Goal: Task Accomplishment & Management: Complete application form

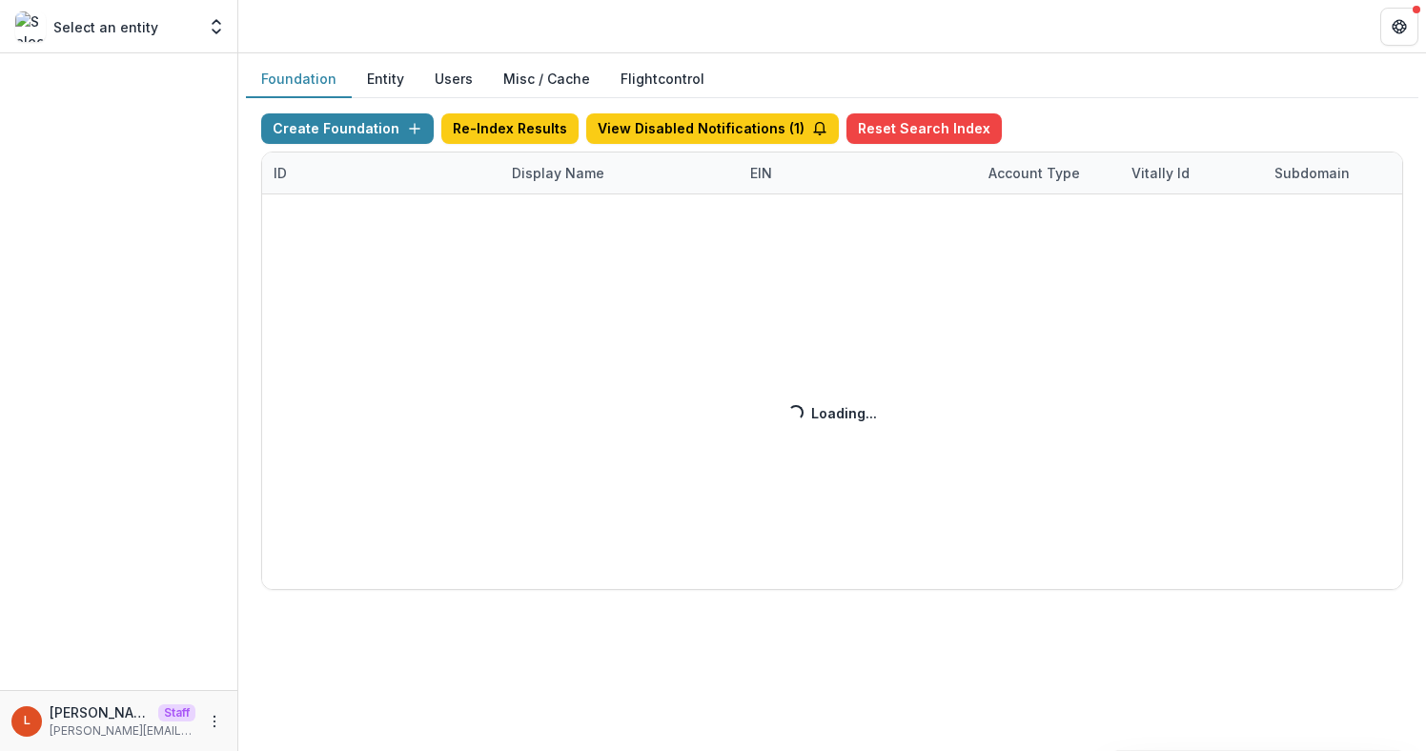
click at [542, 172] on div "Create Foundation Re-Index Results View Disabled Notifications ( 1 ) Reset Sear…" at bounding box center [832, 351] width 1142 height 476
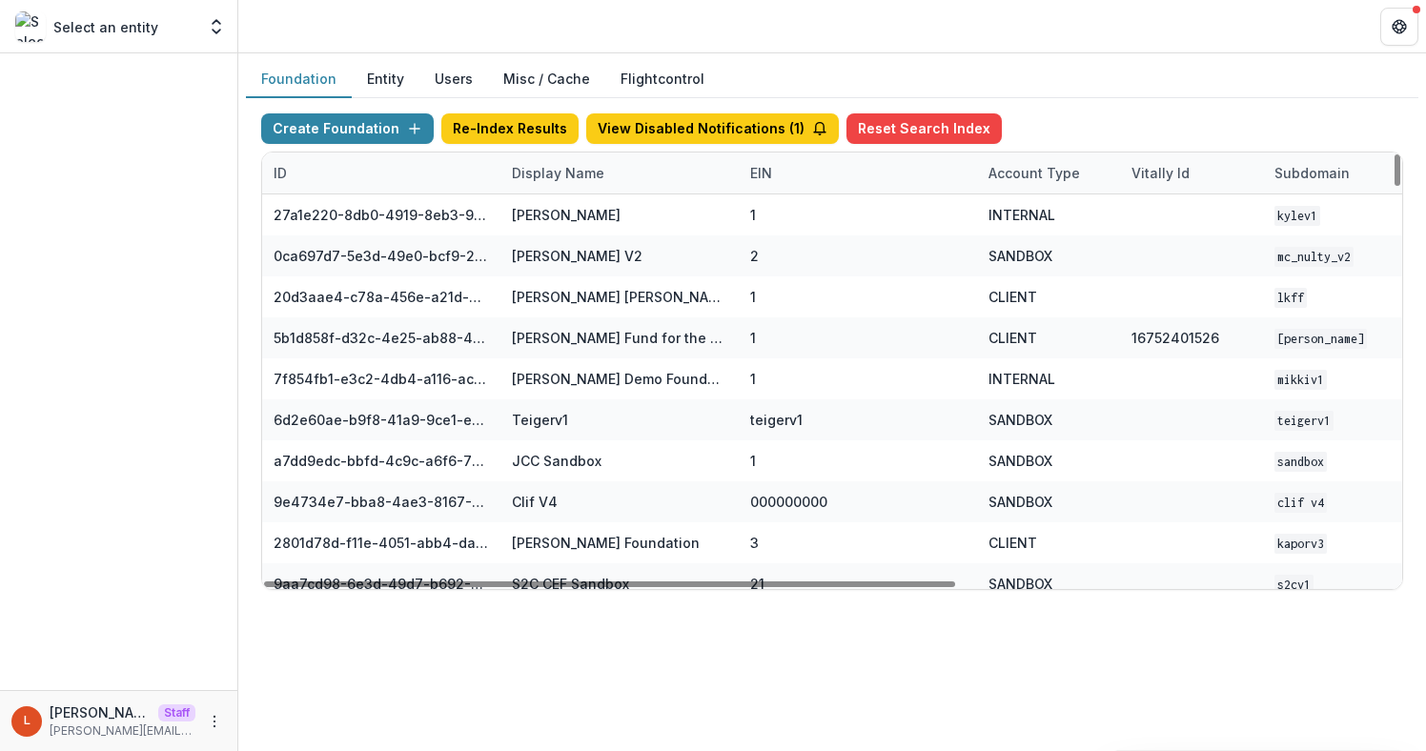
click at [542, 172] on div "Display Name" at bounding box center [557, 173] width 115 height 20
click at [575, 228] on input at bounding box center [618, 216] width 229 height 30
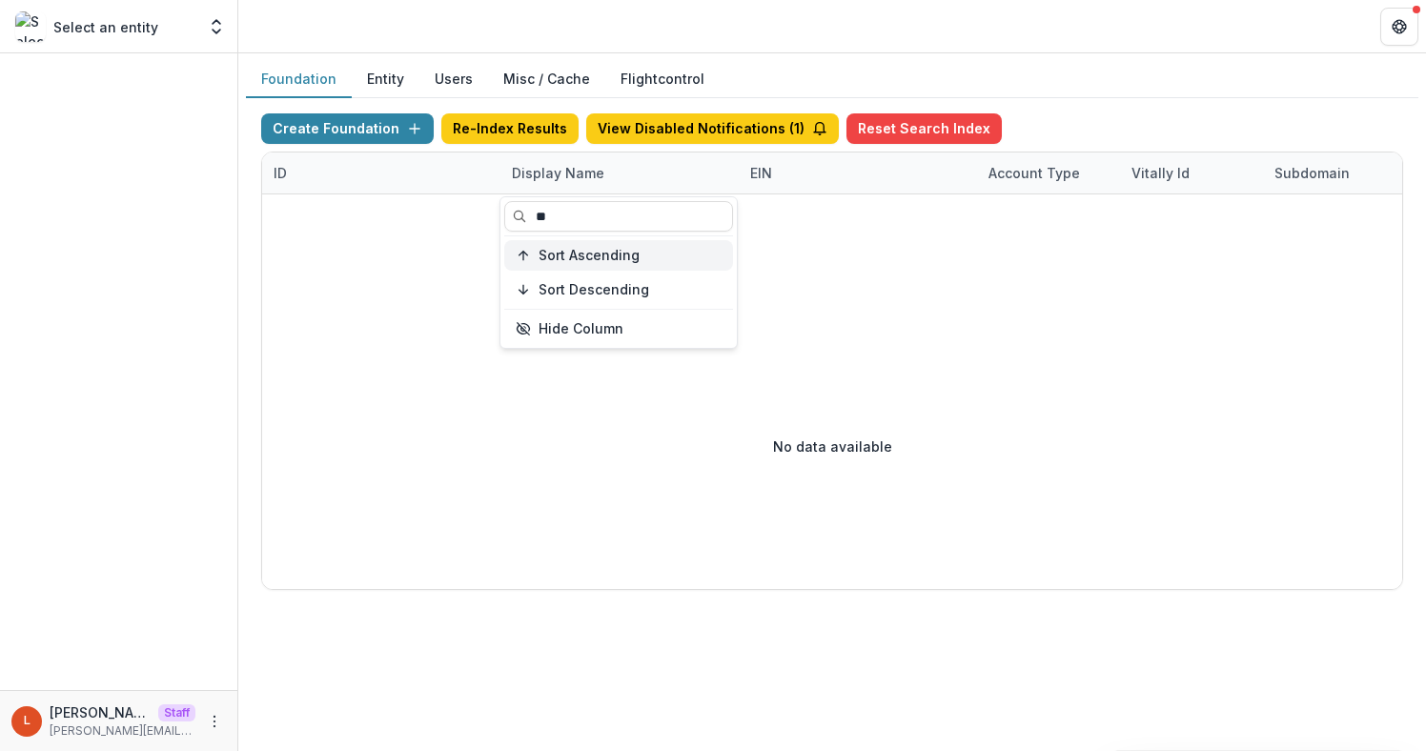
type input "*"
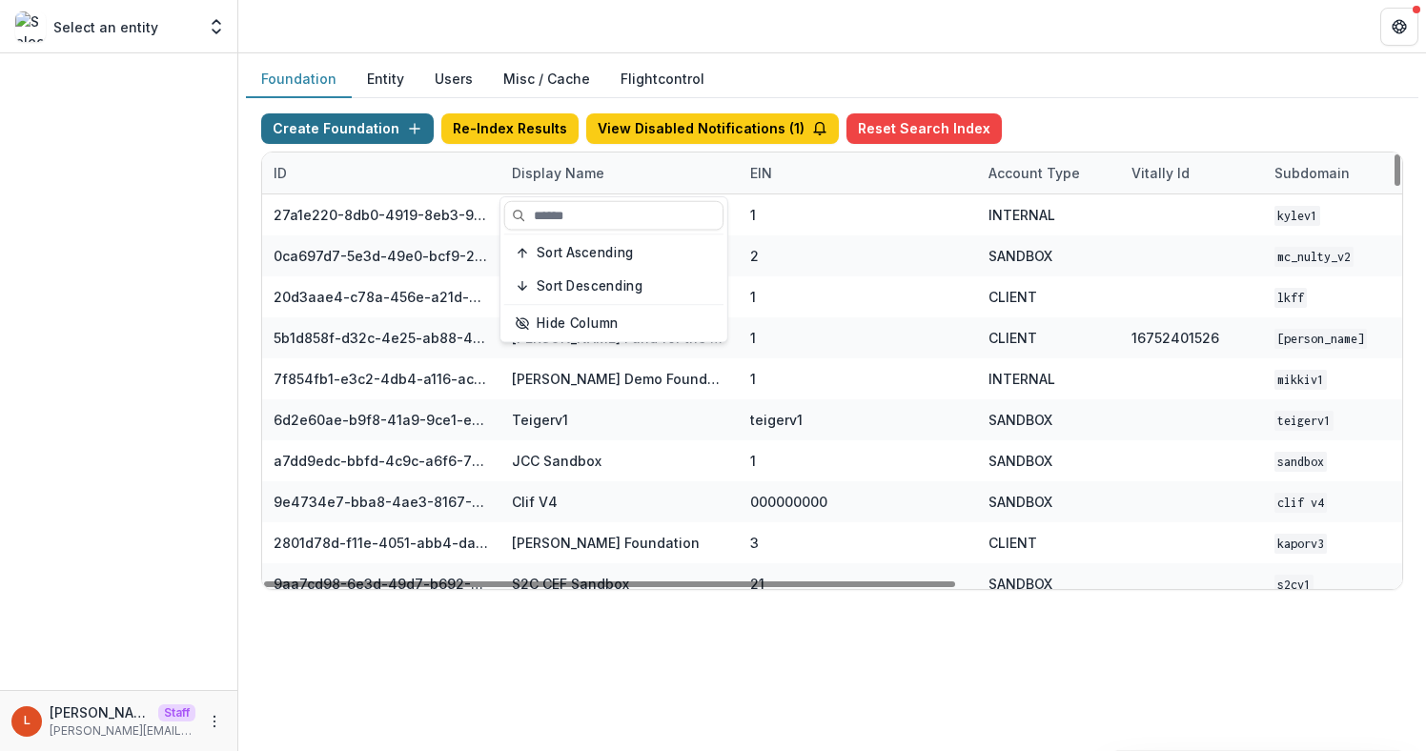
click at [393, 135] on button "Create Foundation" at bounding box center [347, 128] width 172 height 30
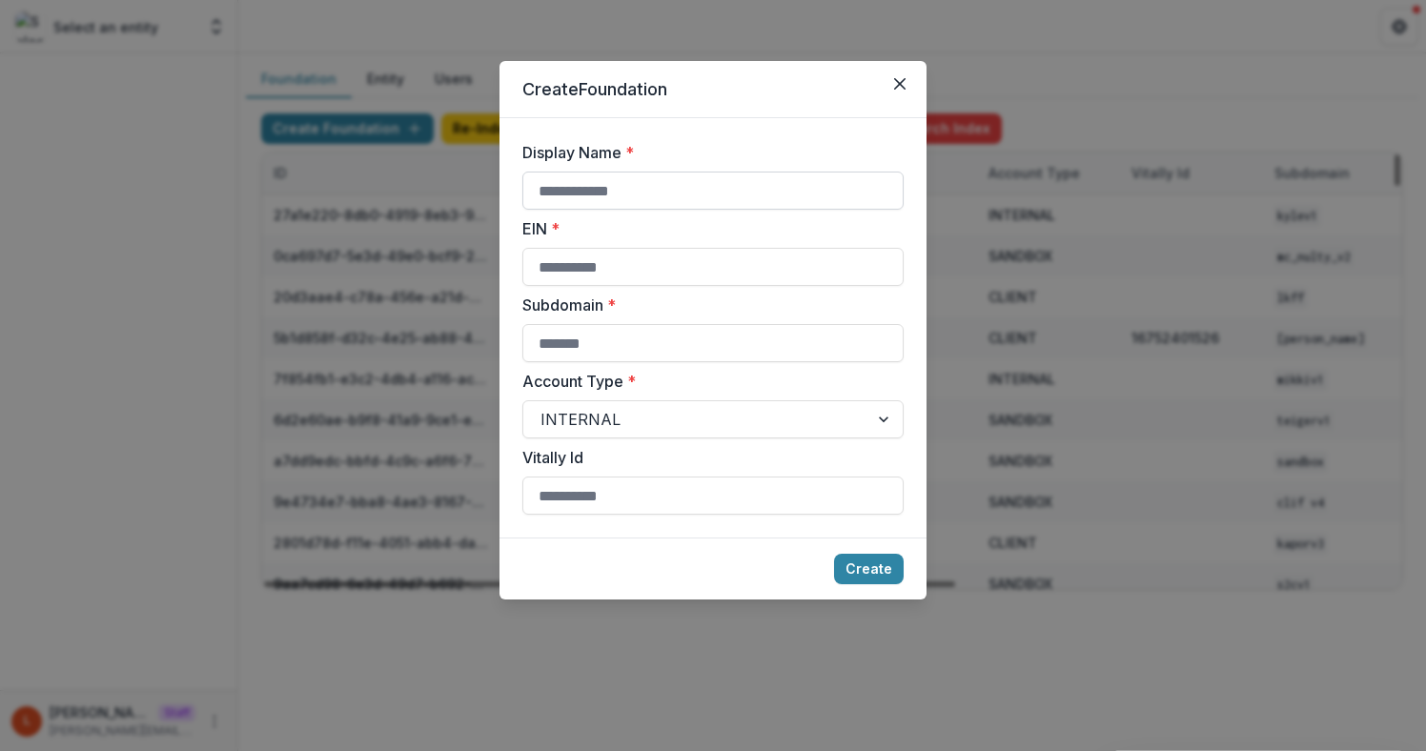
click at [596, 180] on input "Display Name *" at bounding box center [712, 191] width 381 height 38
click at [760, 193] on input "**********" at bounding box center [712, 191] width 381 height 38
type input "**********"
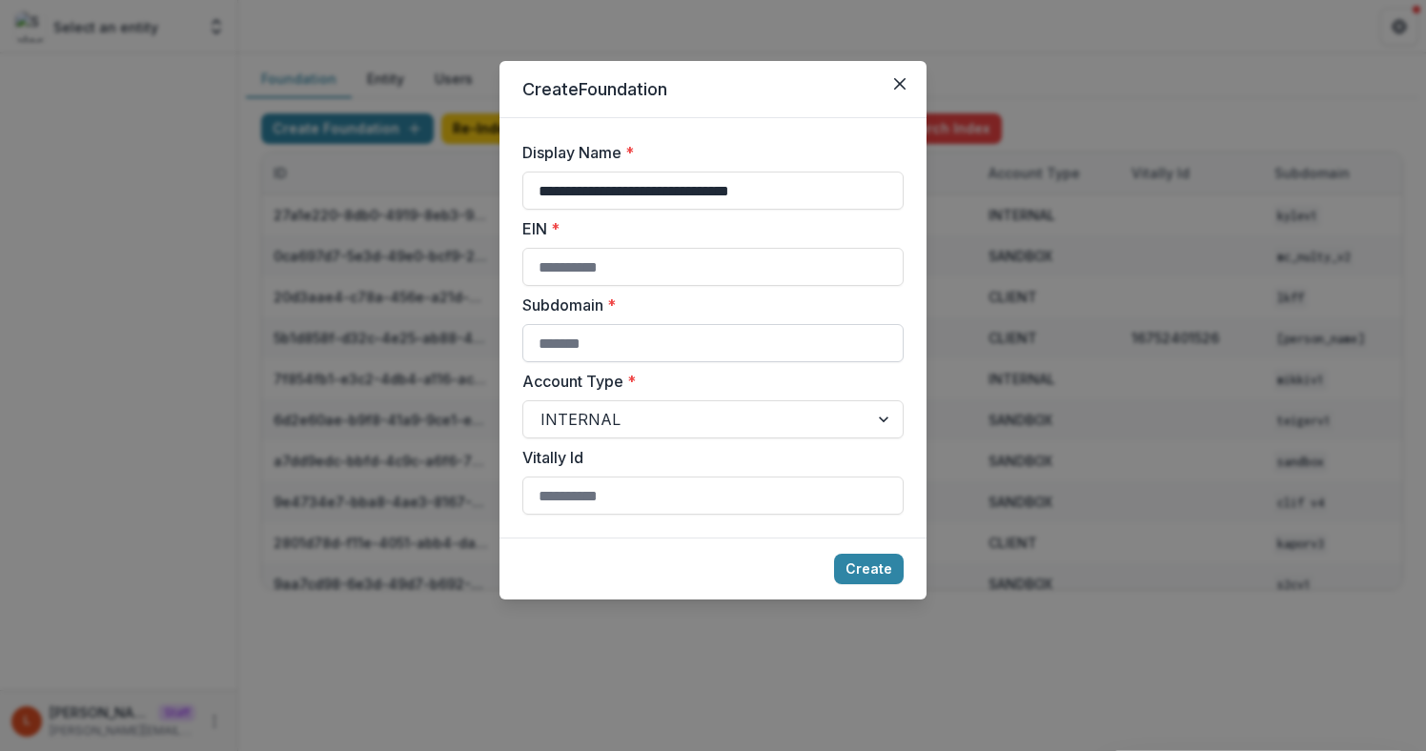
click at [710, 342] on input "Subdomain *" at bounding box center [712, 343] width 381 height 38
paste input "**********"
type input "**********"
click at [669, 269] on input "EIN *" at bounding box center [712, 267] width 381 height 38
type input "**********"
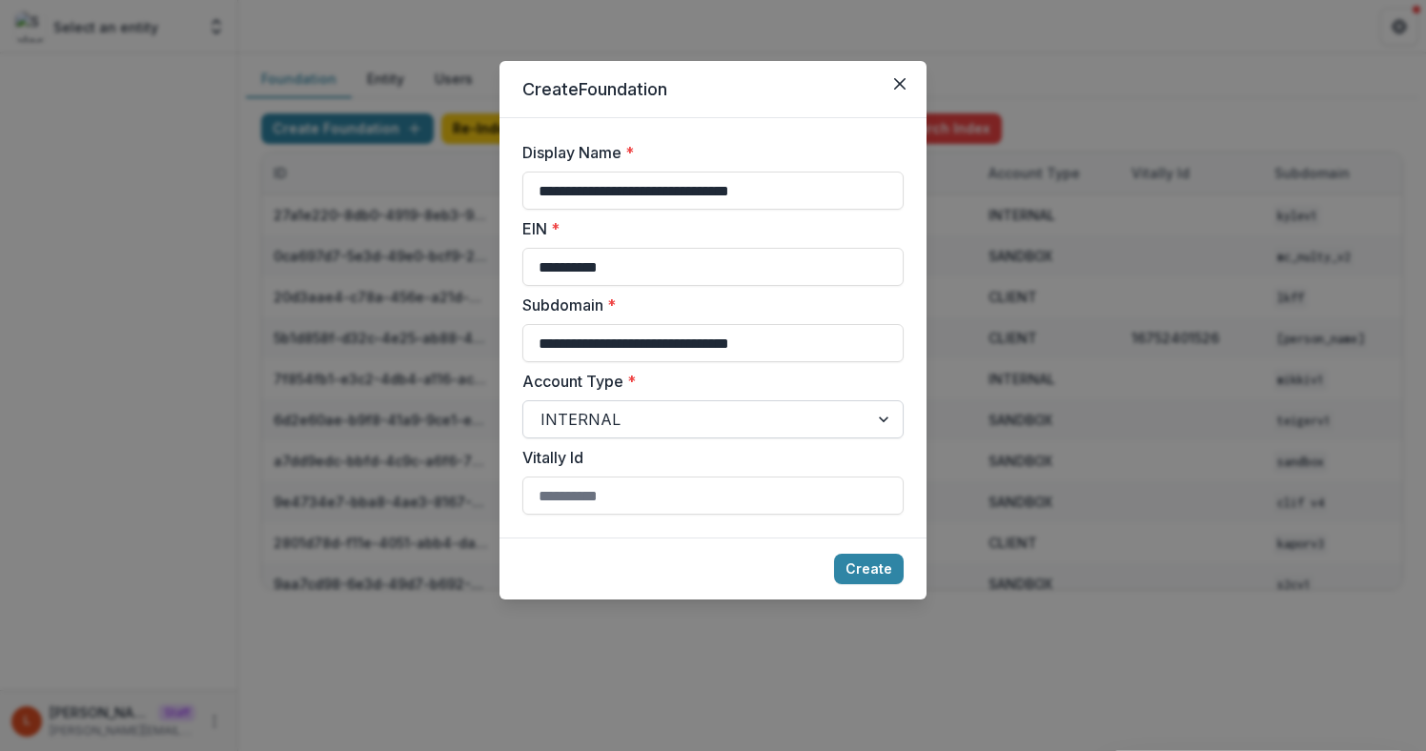
click at [649, 411] on div at bounding box center [695, 419] width 311 height 27
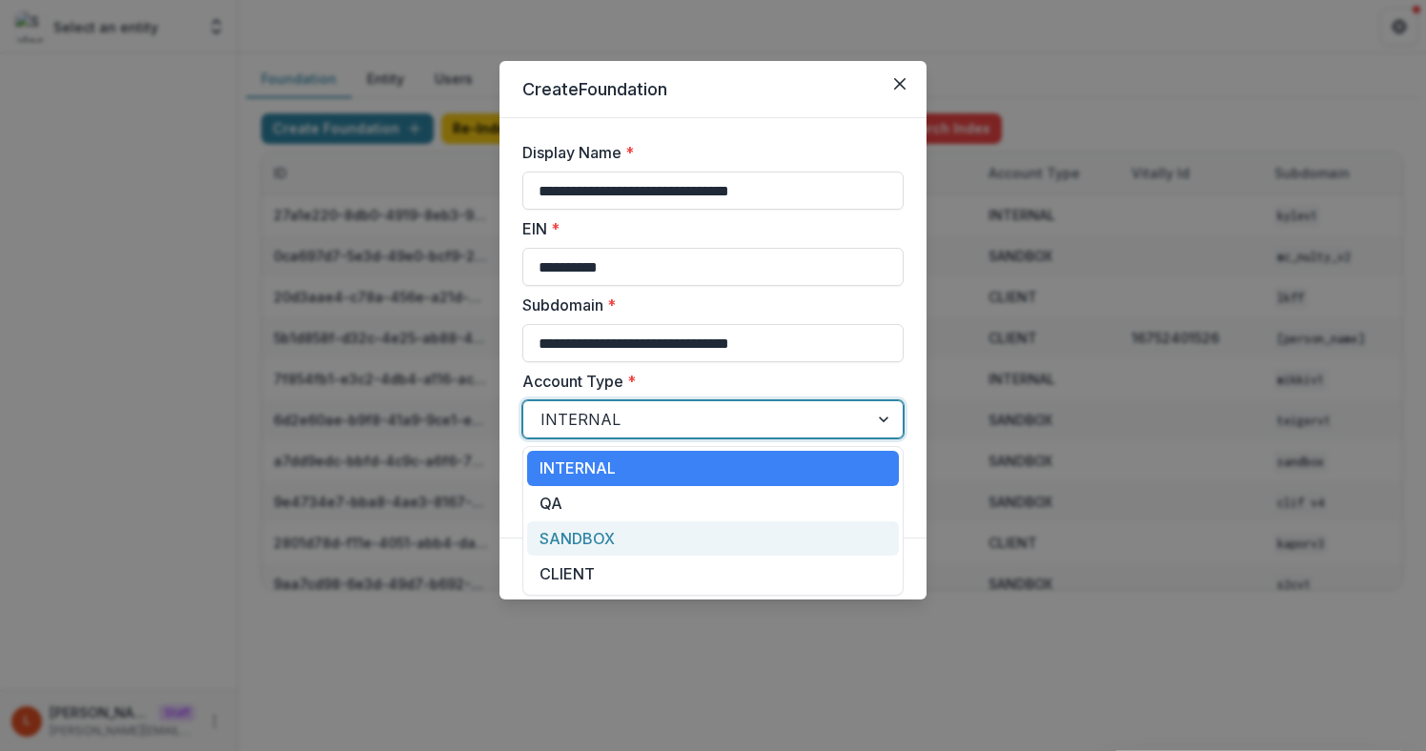
click at [625, 536] on div "SANDBOX" at bounding box center [713, 538] width 372 height 35
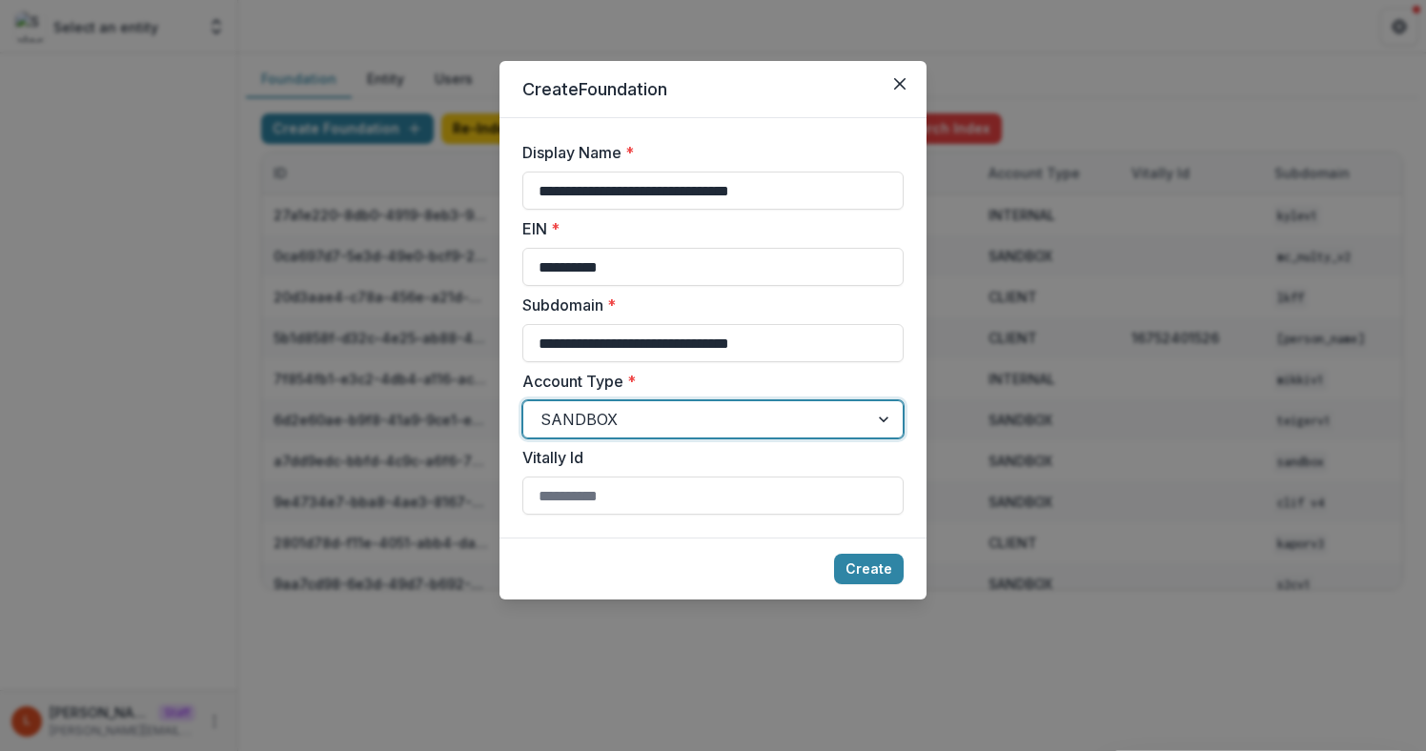
click at [798, 553] on footer "Create" at bounding box center [712, 568] width 427 height 62
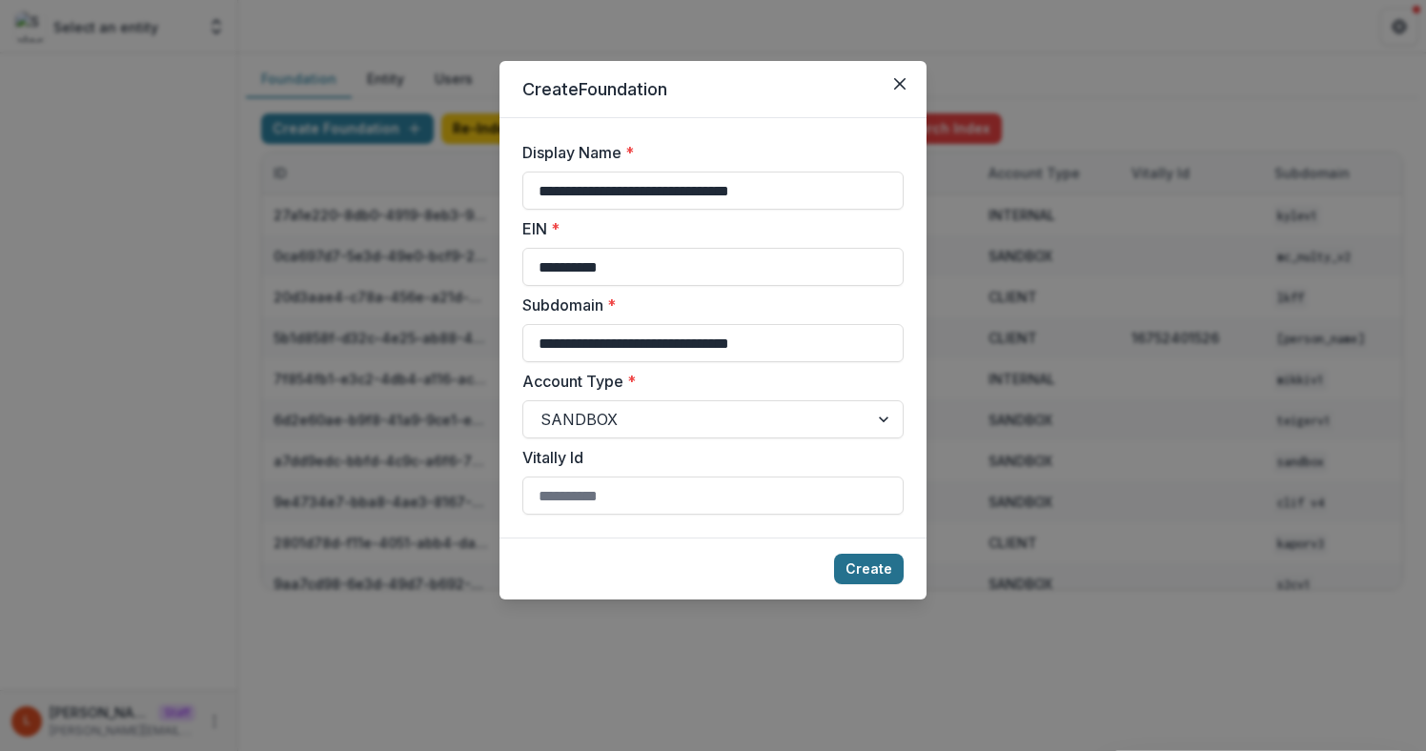
click at [881, 573] on button "Create" at bounding box center [869, 569] width 70 height 30
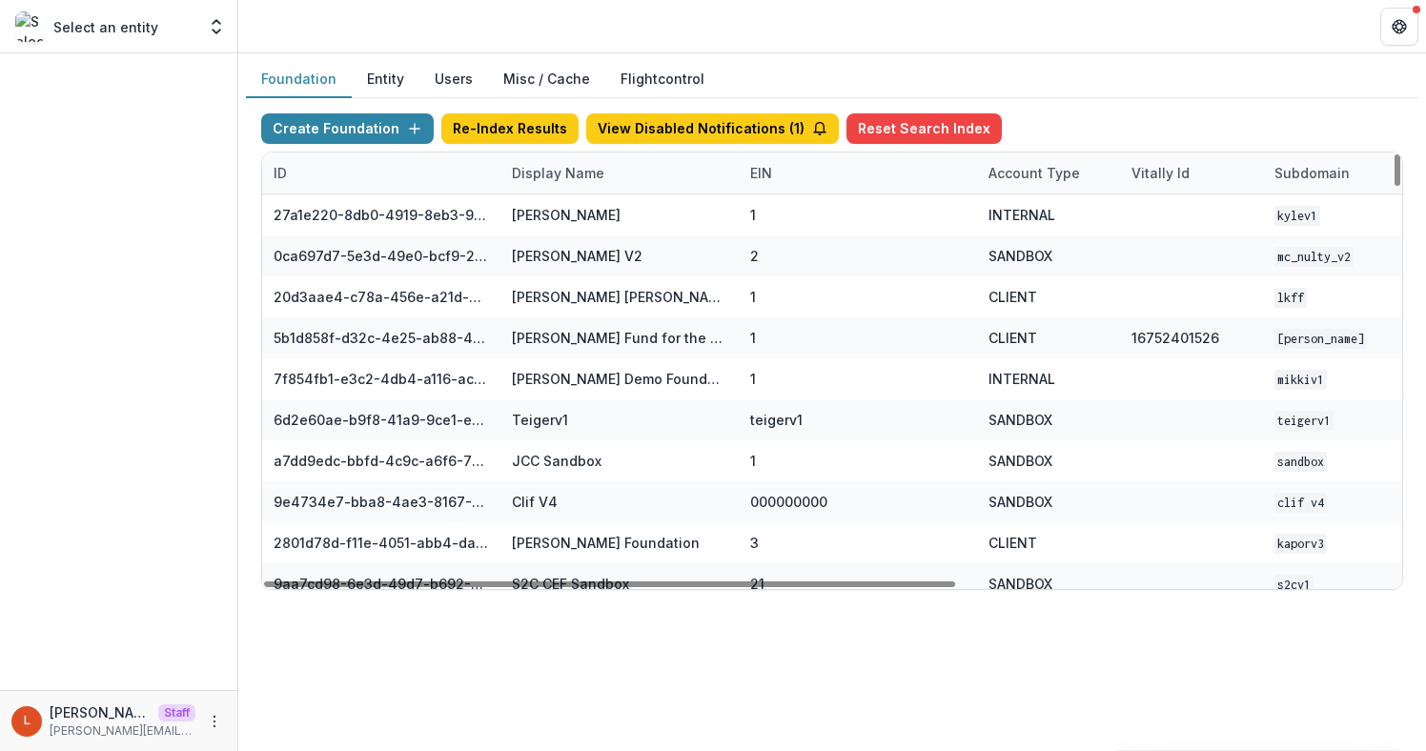
click at [582, 180] on div "Display Name" at bounding box center [557, 173] width 115 height 20
click at [577, 225] on input at bounding box center [618, 216] width 229 height 30
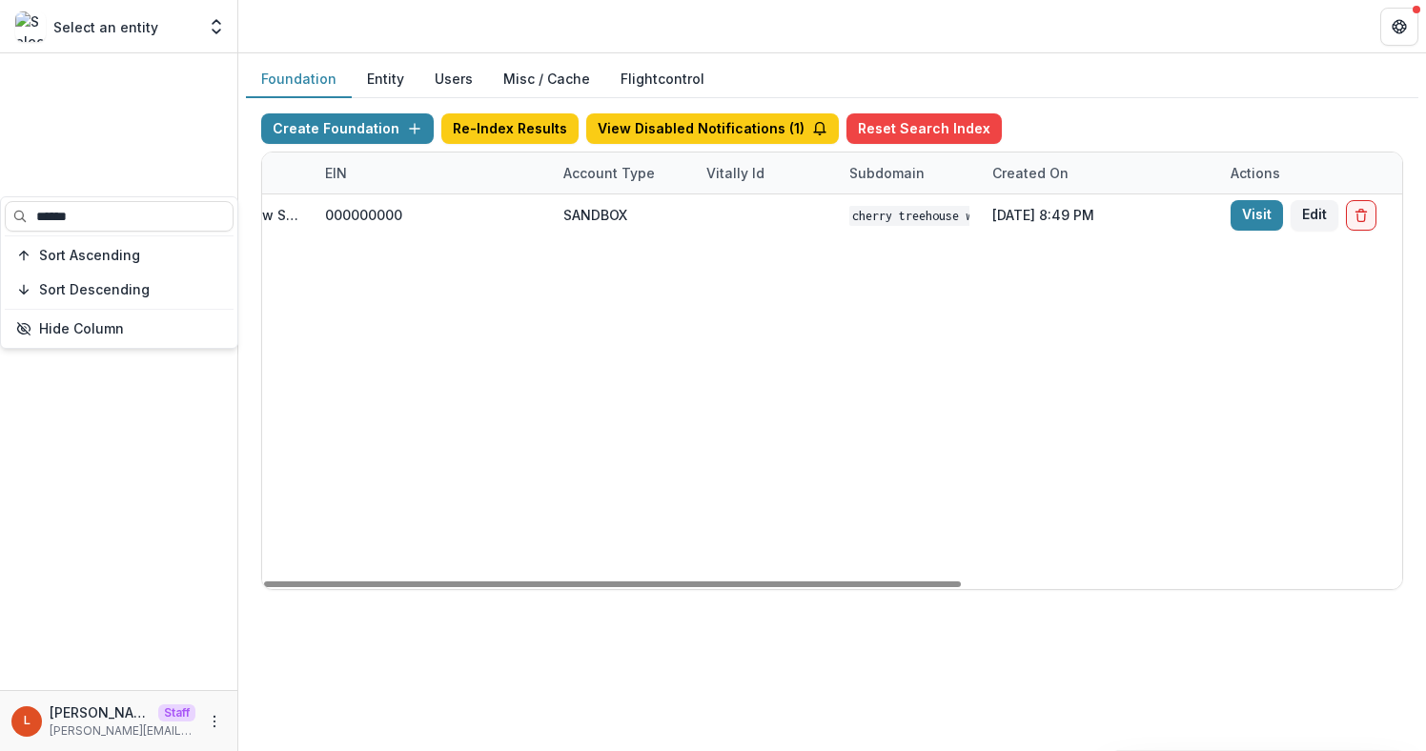
scroll to position [0, 719]
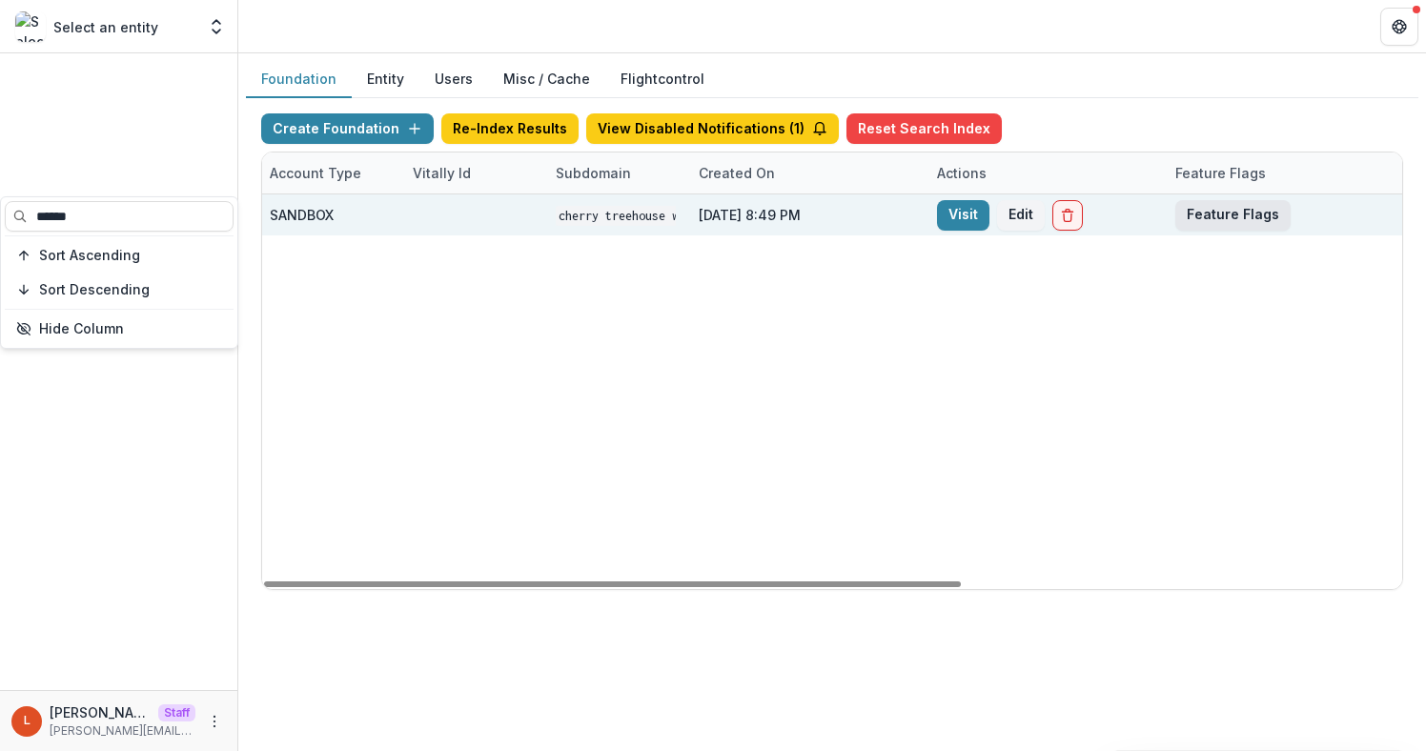
type input "******"
click at [1232, 218] on button "Feature Flags" at bounding box center [1232, 215] width 115 height 30
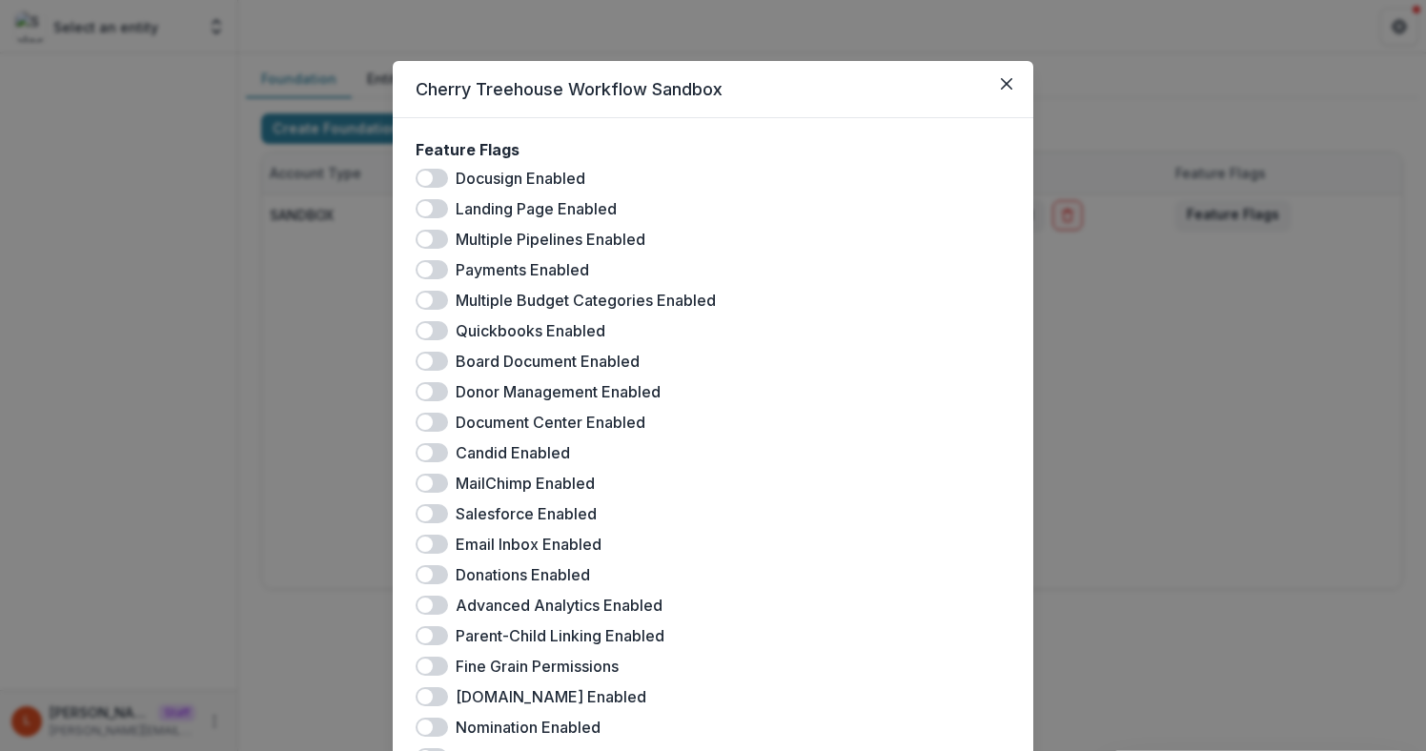
click at [435, 237] on span at bounding box center [431, 239] width 32 height 19
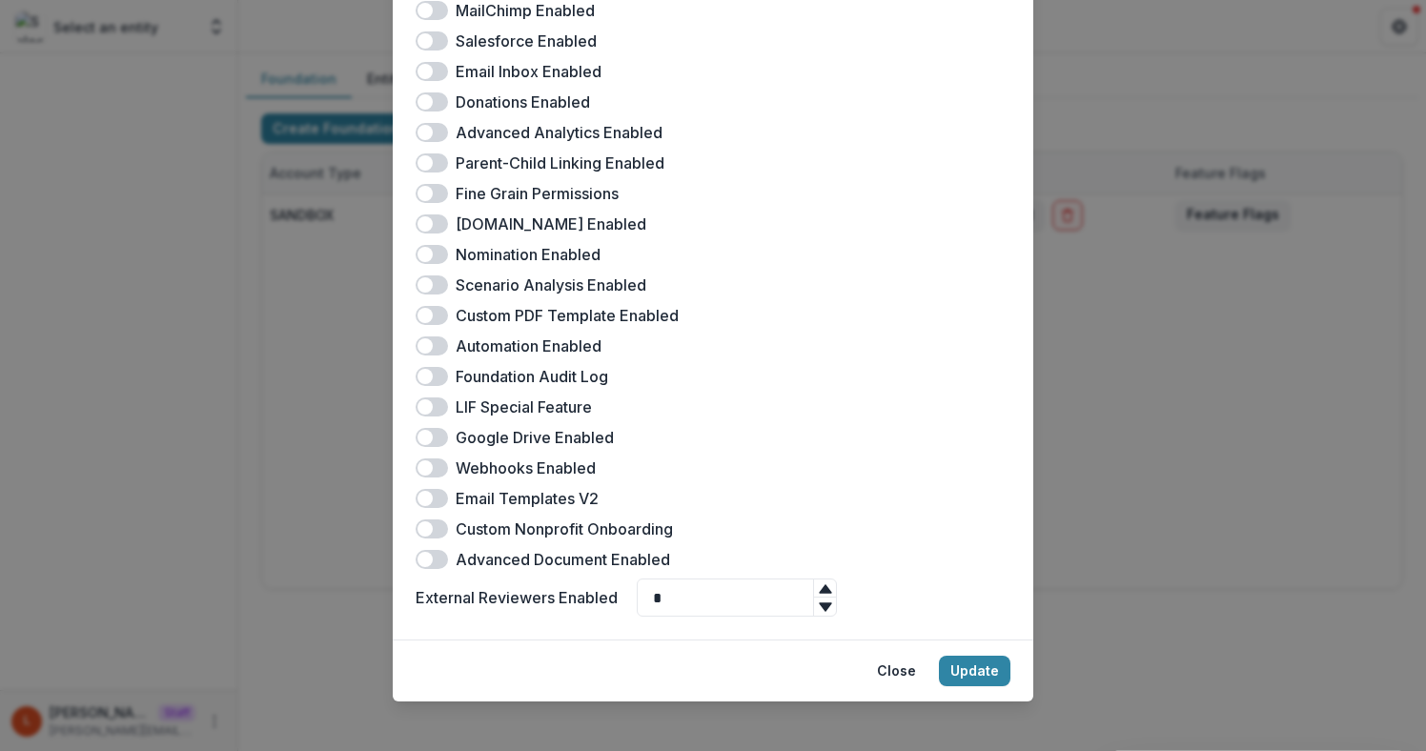
scroll to position [484, 0]
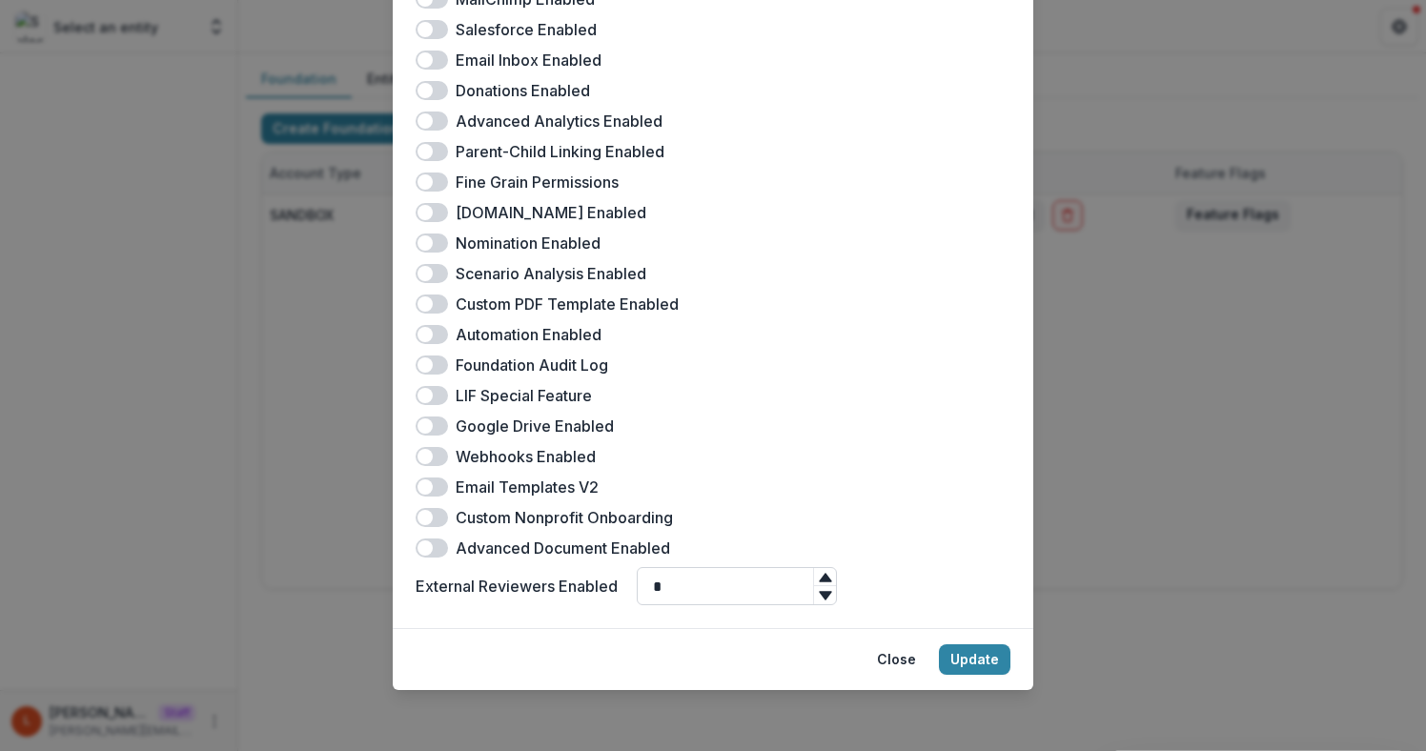
click at [680, 590] on input "*" at bounding box center [737, 586] width 200 height 38
type input "***"
click at [434, 485] on span at bounding box center [431, 486] width 32 height 19
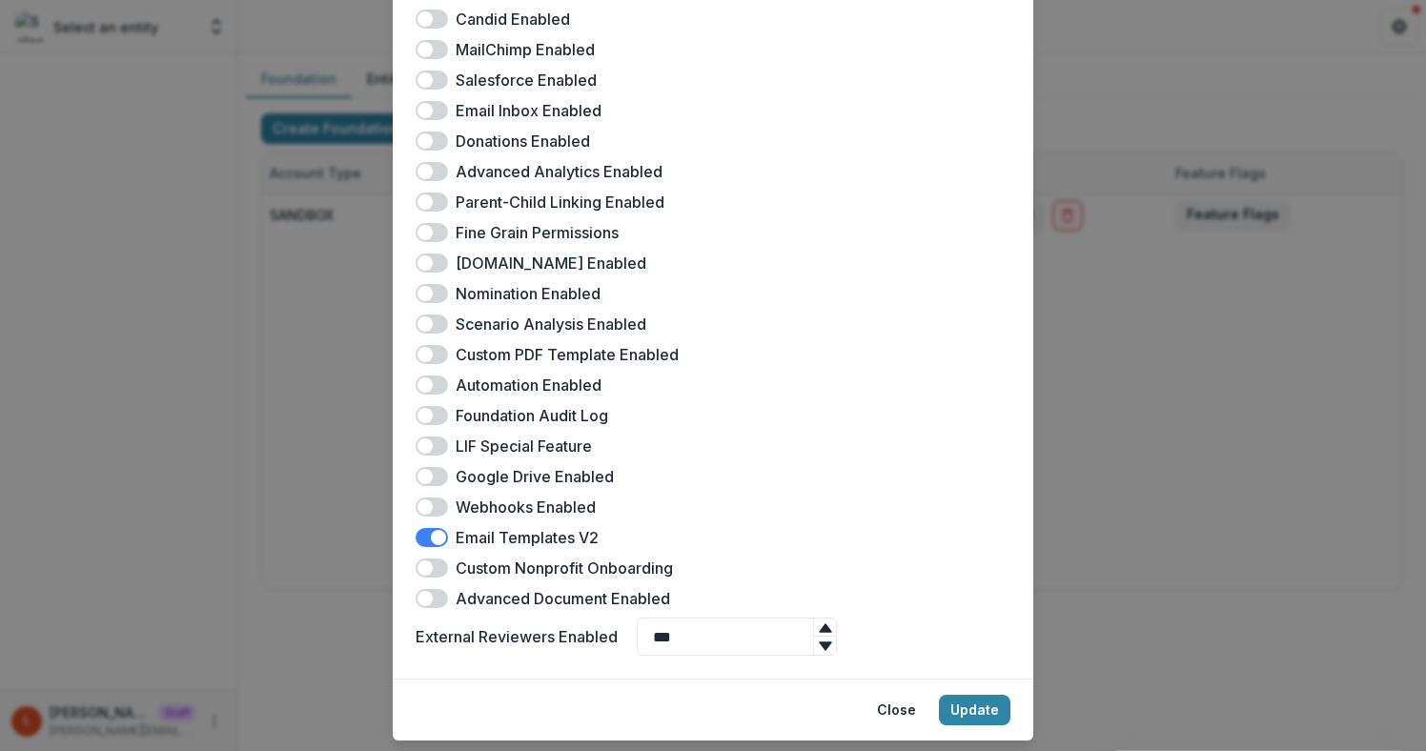
scroll to position [430, 0]
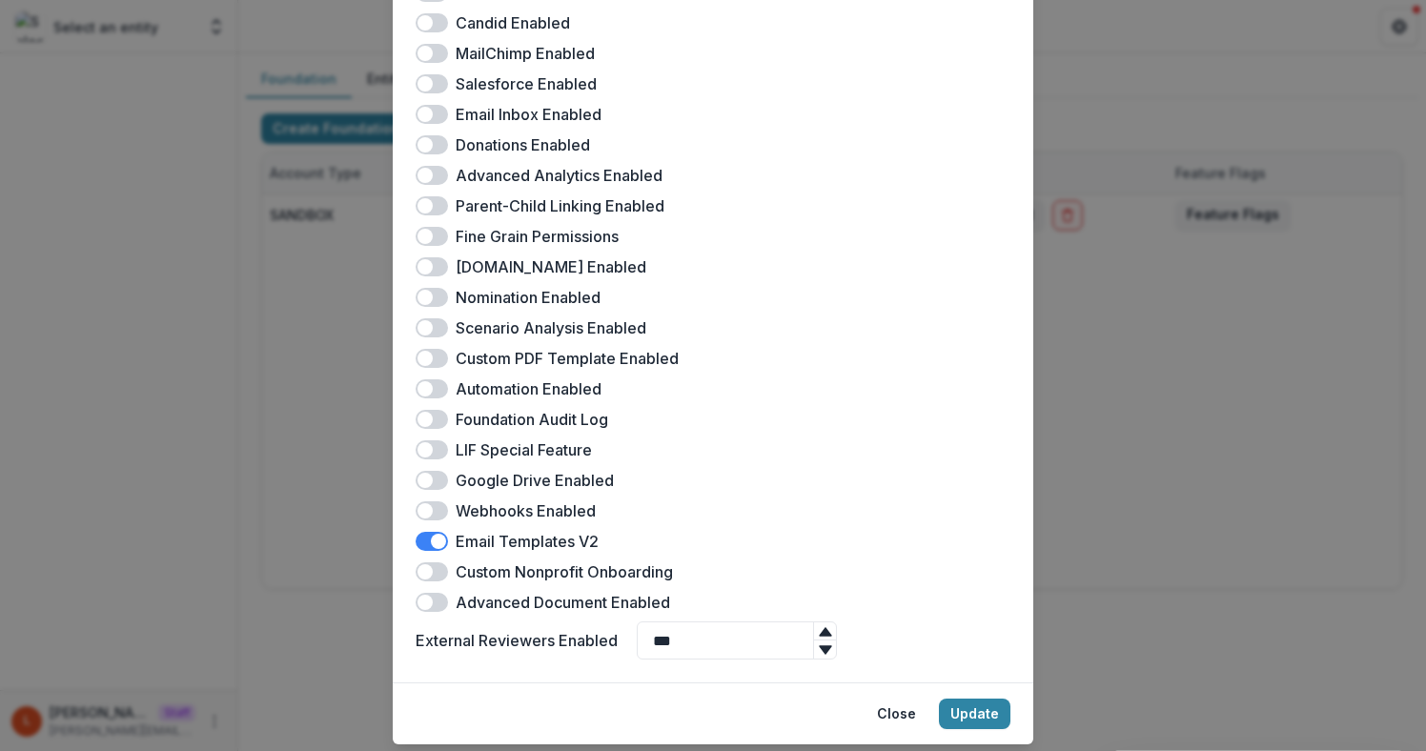
click at [432, 230] on span at bounding box center [431, 236] width 32 height 19
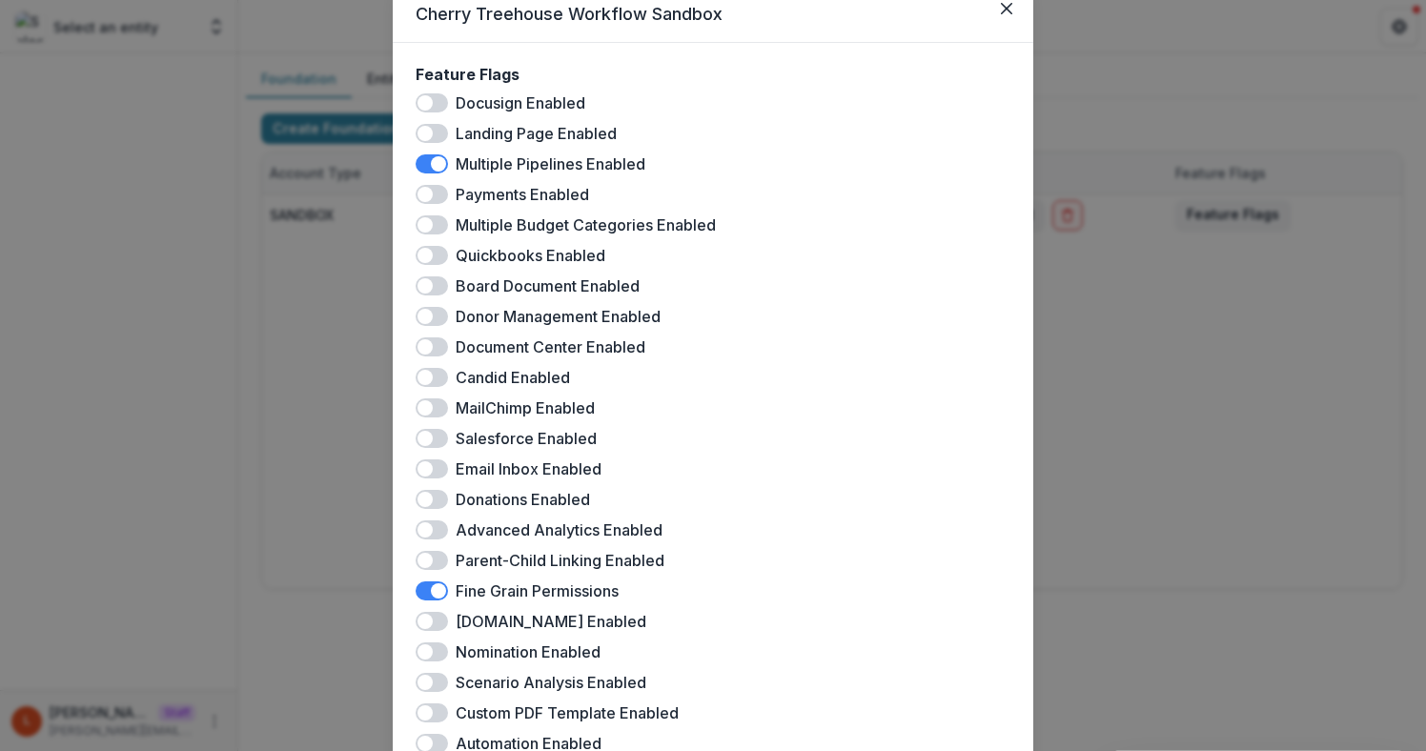
scroll to position [62, 0]
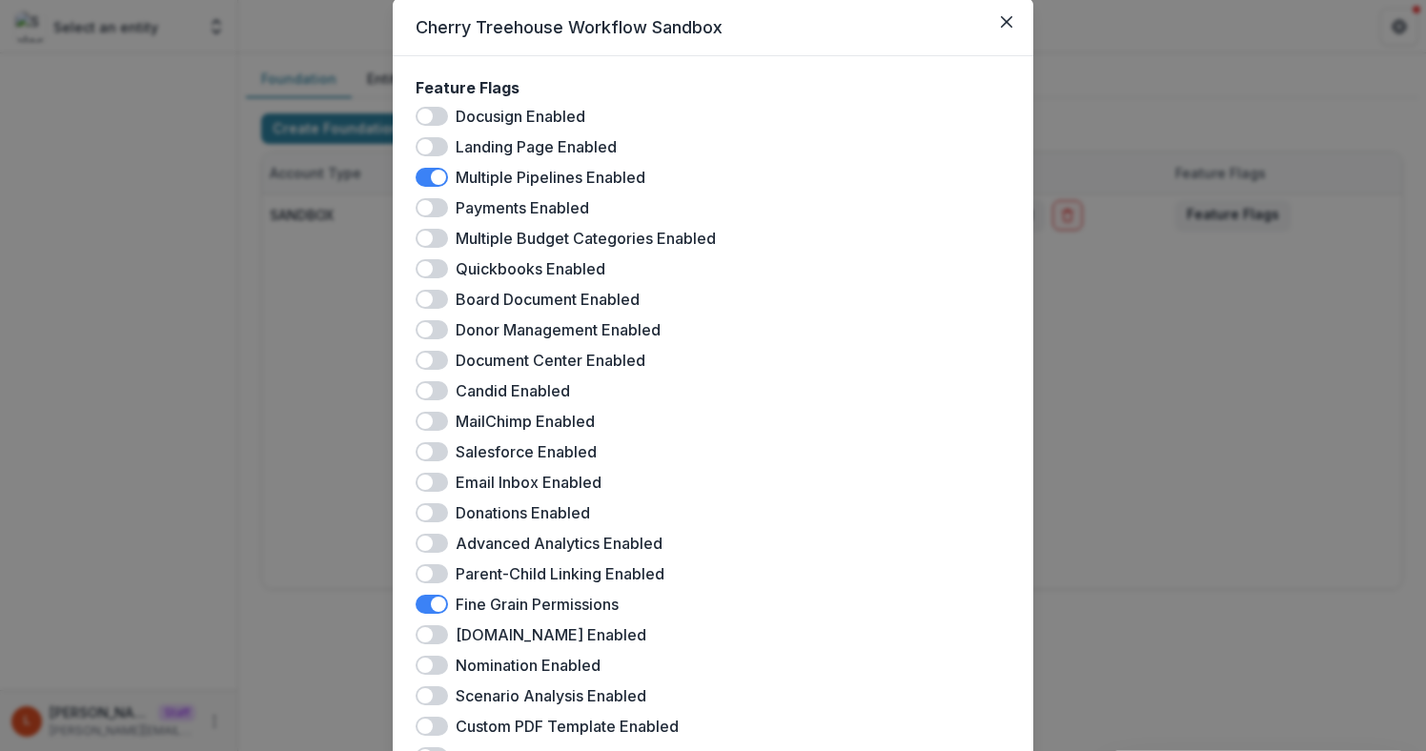
click at [436, 116] on span at bounding box center [431, 116] width 32 height 19
click at [423, 293] on span at bounding box center [424, 299] width 15 height 15
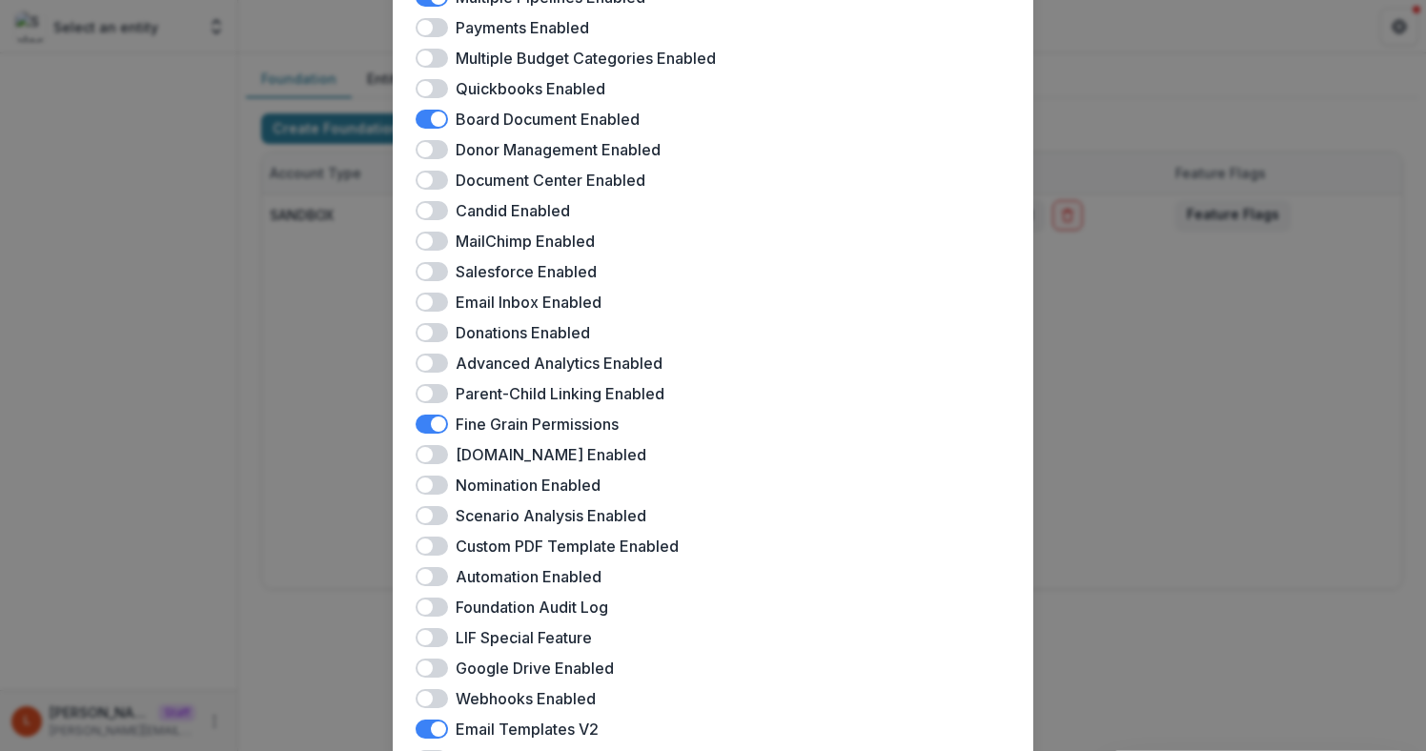
scroll to position [243, 0]
click at [433, 360] on span at bounding box center [431, 362] width 32 height 19
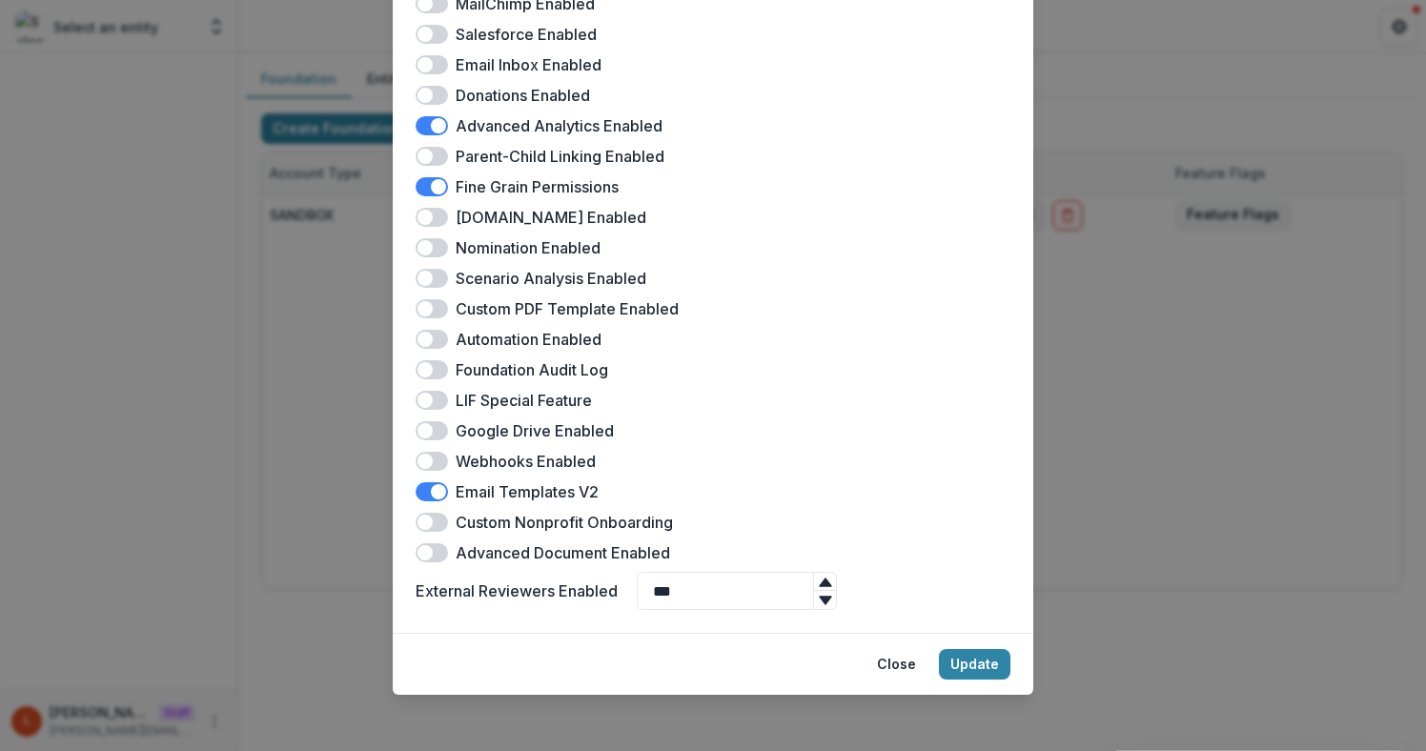
scroll to position [484, 0]
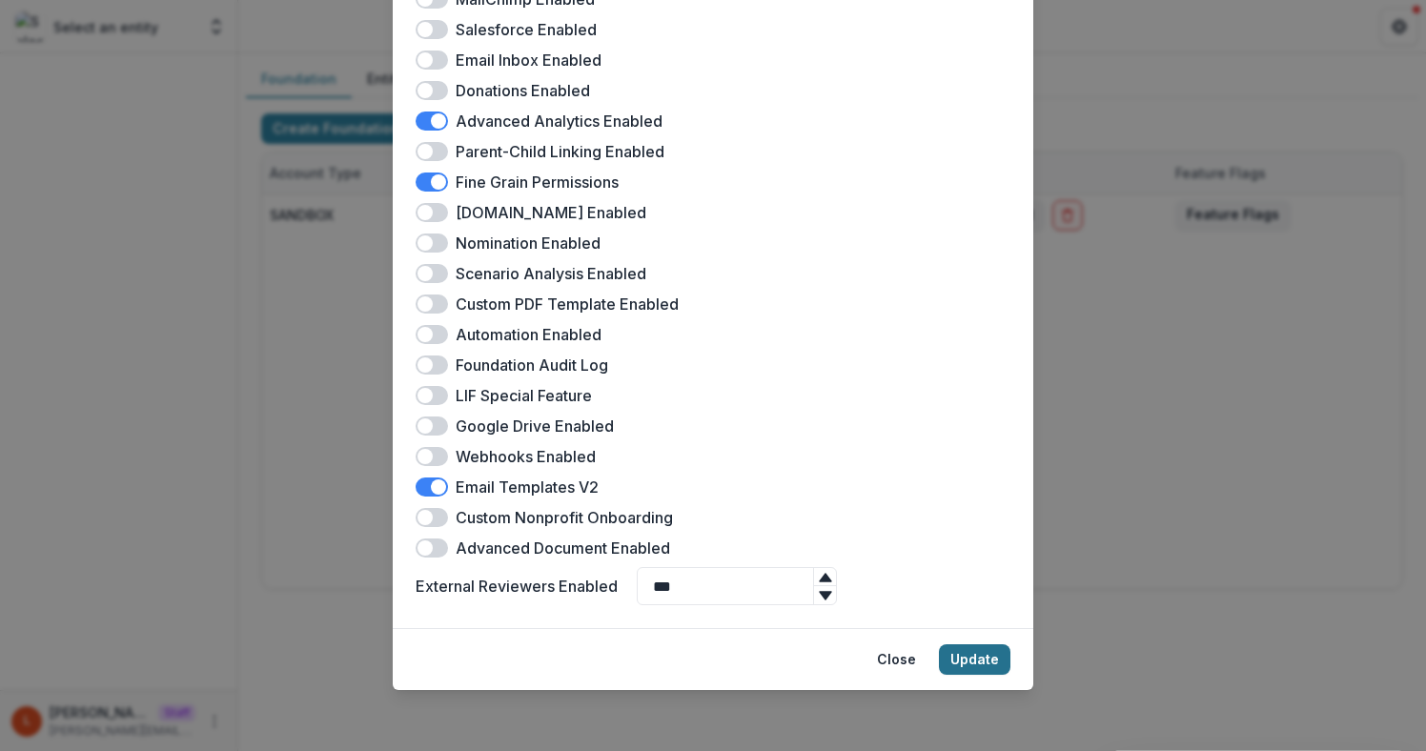
click at [983, 660] on button "Update" at bounding box center [974, 659] width 71 height 30
